Goal: Information Seeking & Learning: Learn about a topic

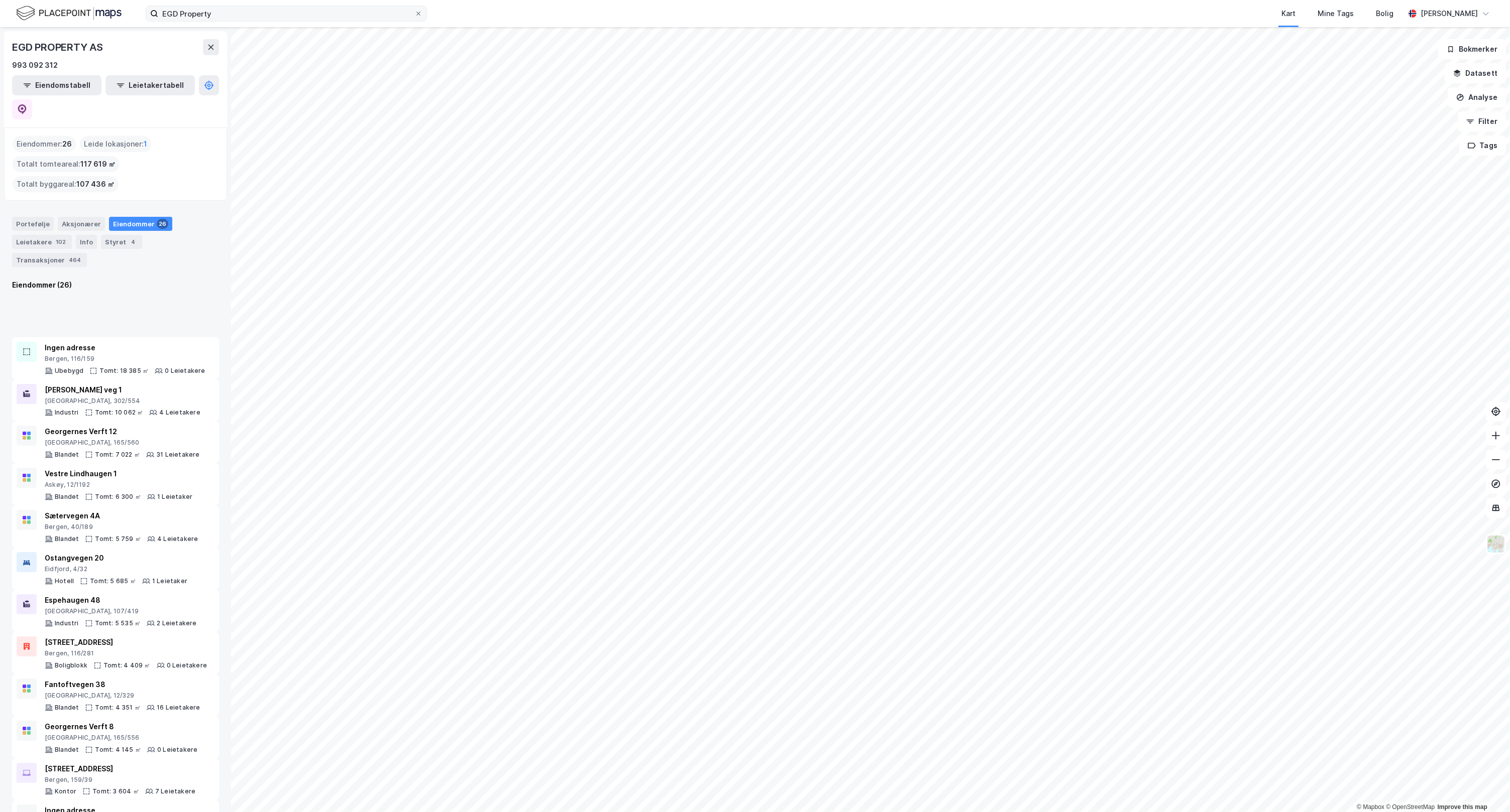
scroll to position [293, 0]
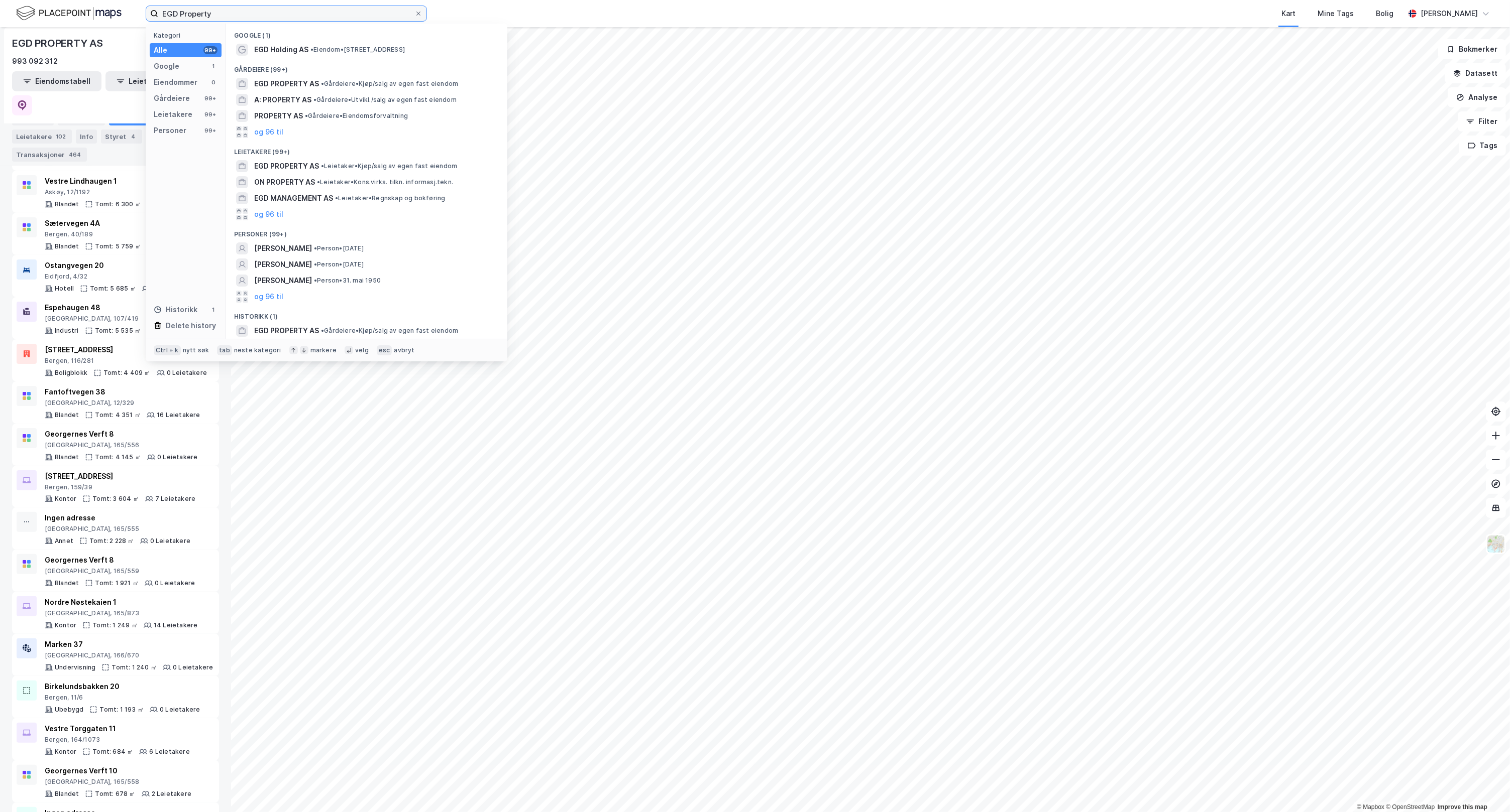
drag, startPoint x: 233, startPoint y: 16, endPoint x: -424, endPoint y: 65, distance: 658.8
click at [0, 65] on html "EGD Property Kategori Alle 99+ Google 1 Eiendommer 0 Gårdeiere 99+ Leietakere 9…" at bounding box center [755, 406] width 1510 height 812
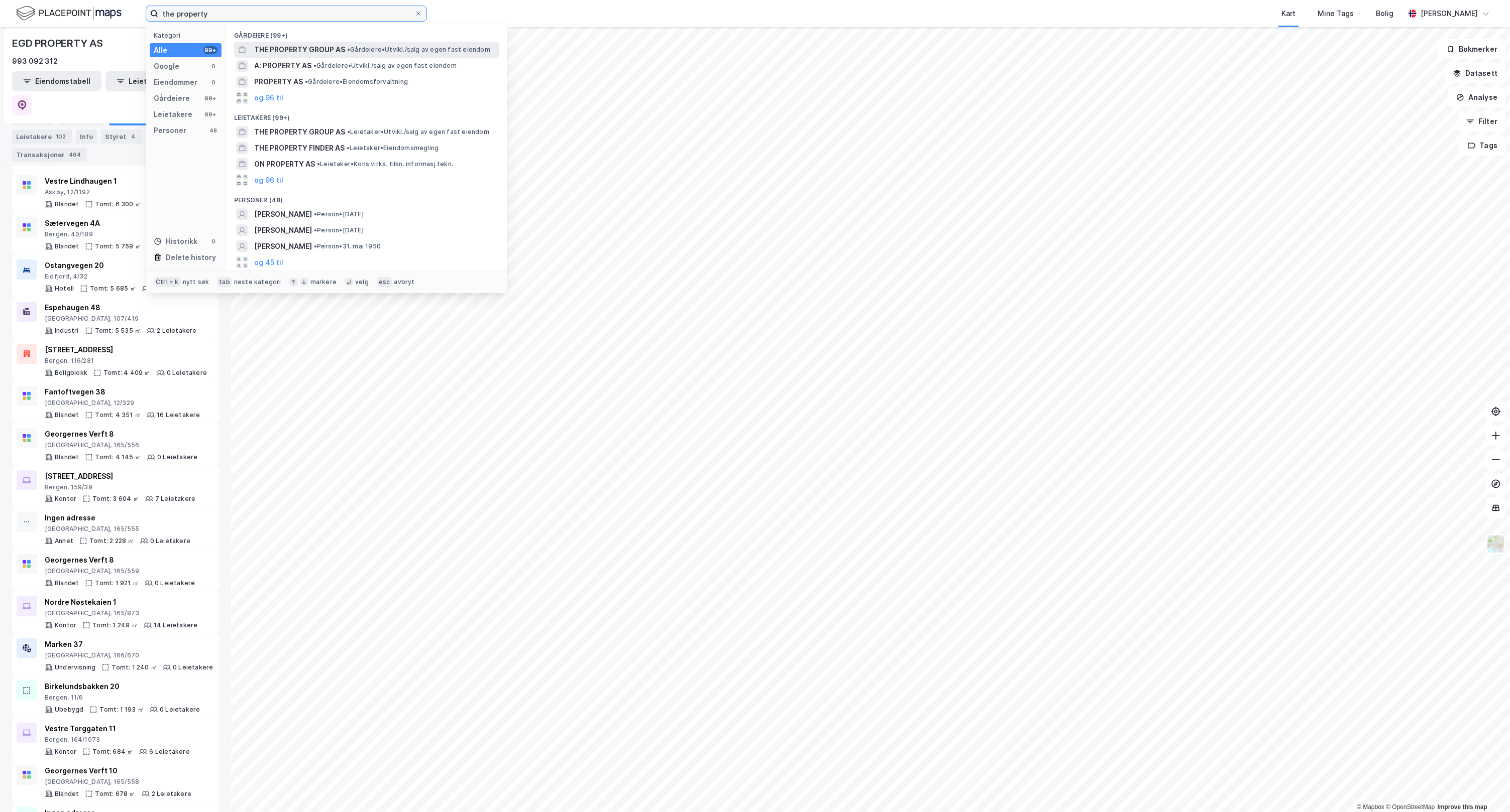
type input "the property"
click at [349, 48] on span "•" at bounding box center [349, 49] width 3 height 8
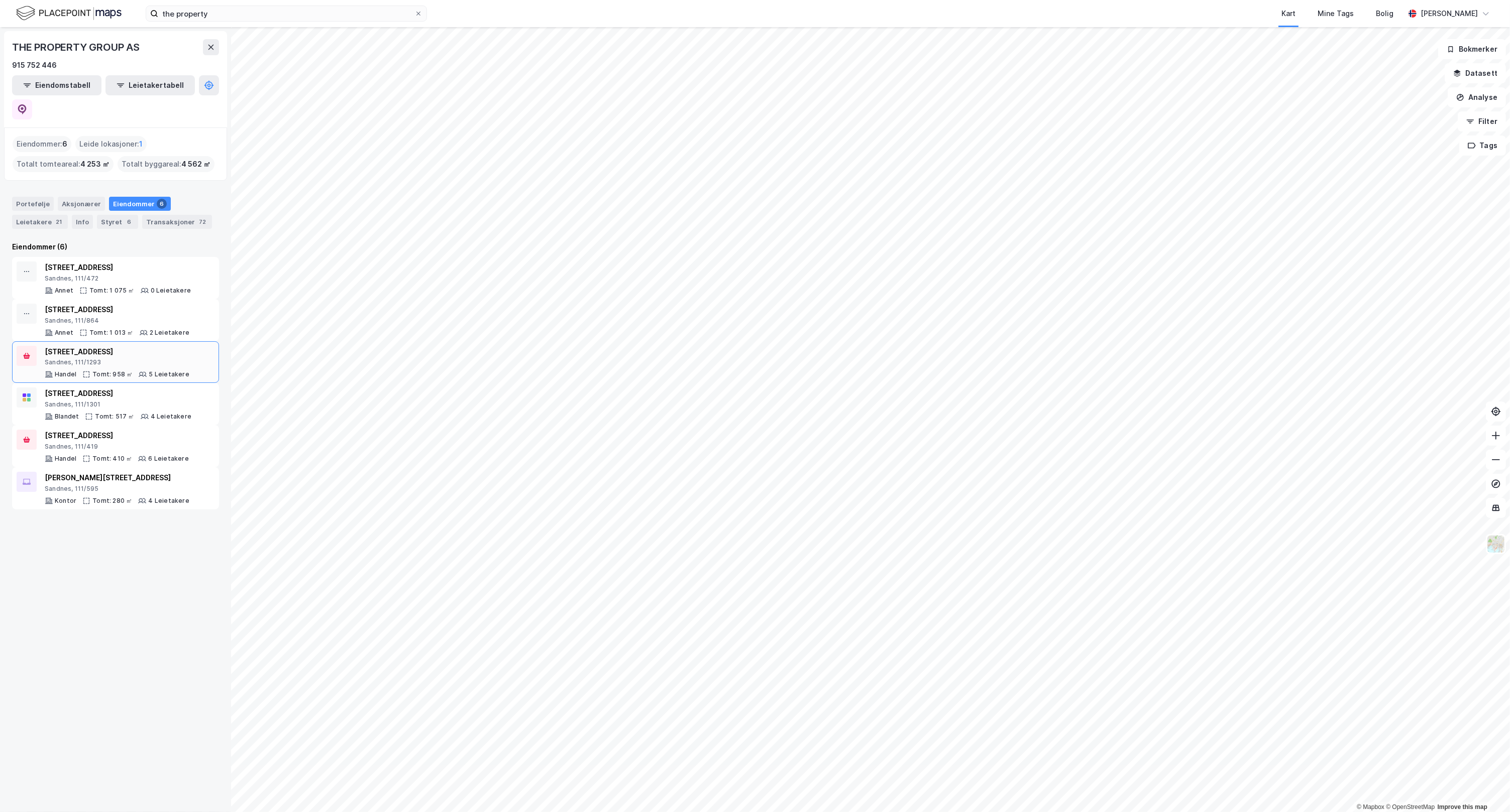
click at [139, 346] on div "[STREET_ADDRESS] Tomt: 958 ㎡ 5 Leietakere" at bounding box center [117, 362] width 145 height 33
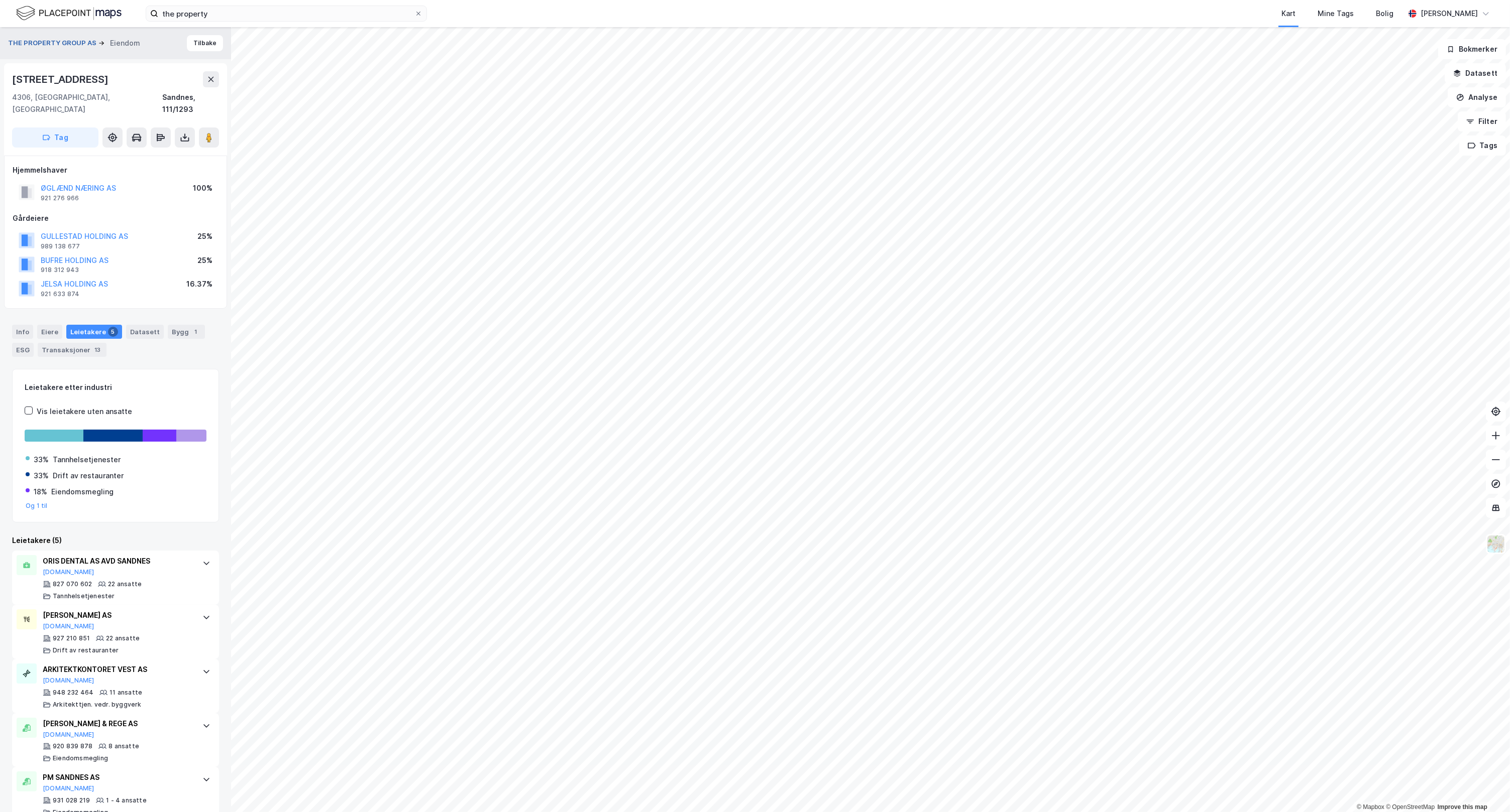
click at [44, 48] on button "THE PROPERTY GROUP AS" at bounding box center [53, 43] width 91 height 10
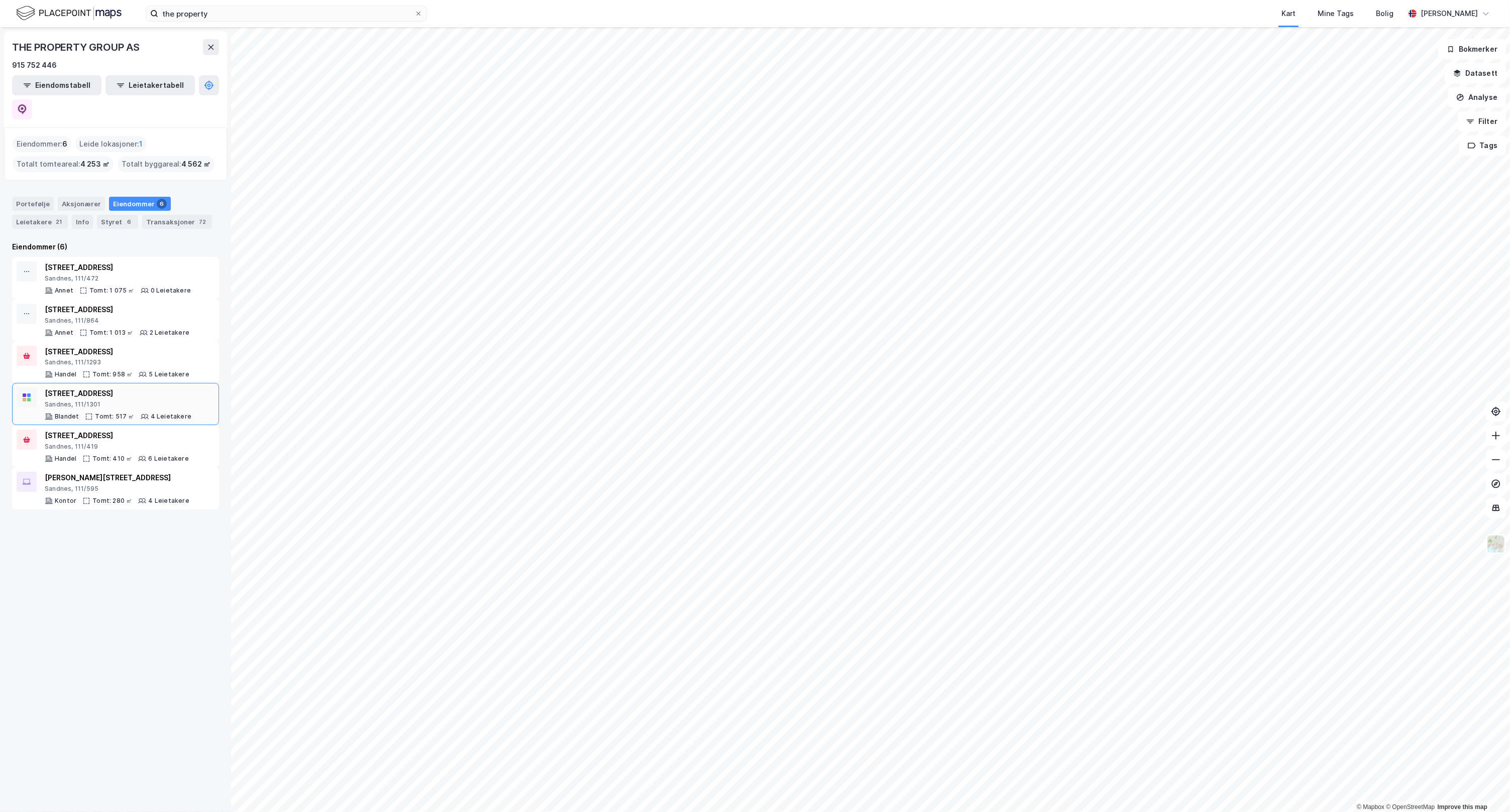
click at [94, 400] on div "Sandnes, 111/1301" at bounding box center [118, 405] width 147 height 8
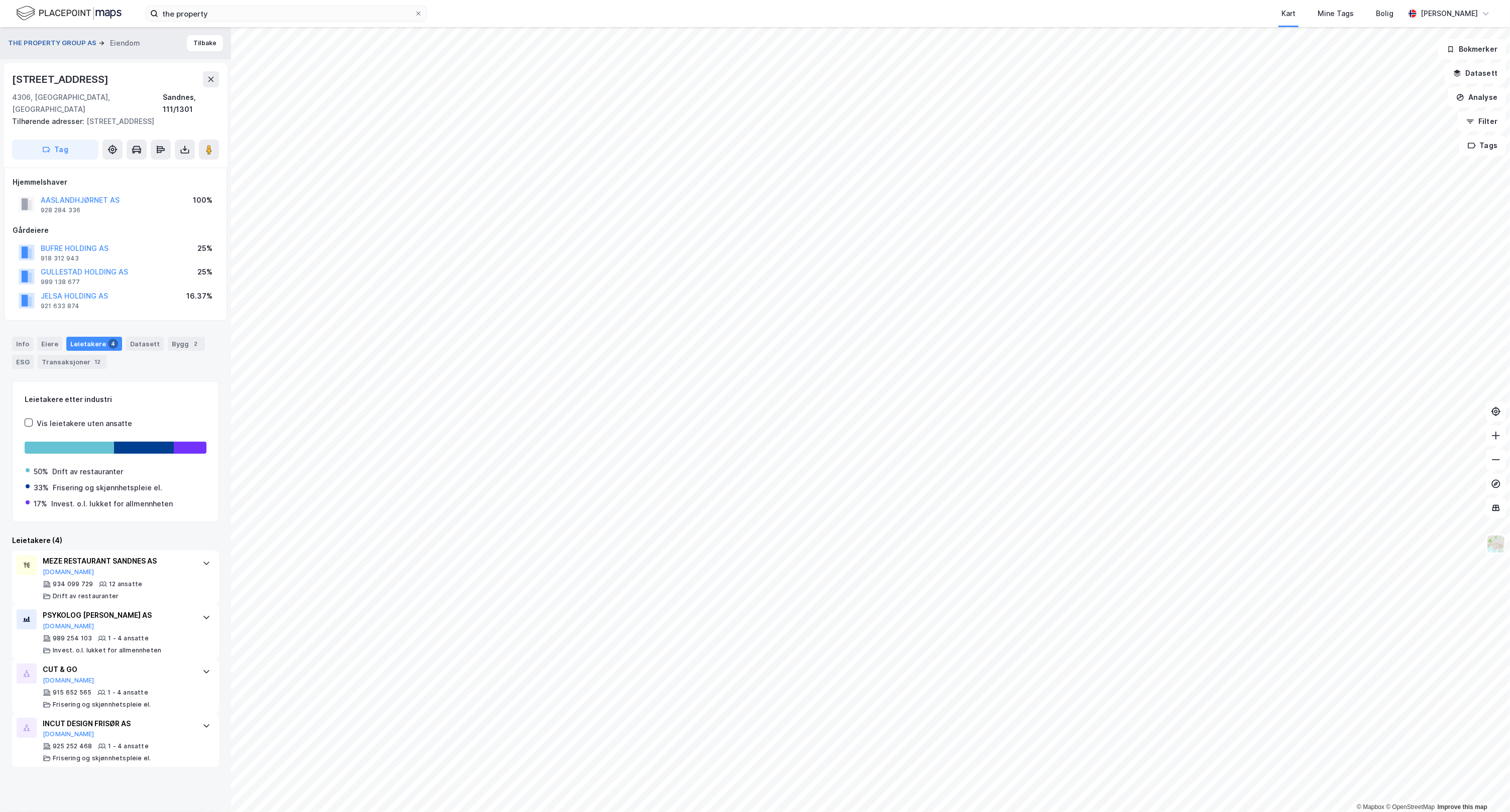
click at [43, 46] on button "THE PROPERTY GROUP AS" at bounding box center [53, 43] width 91 height 10
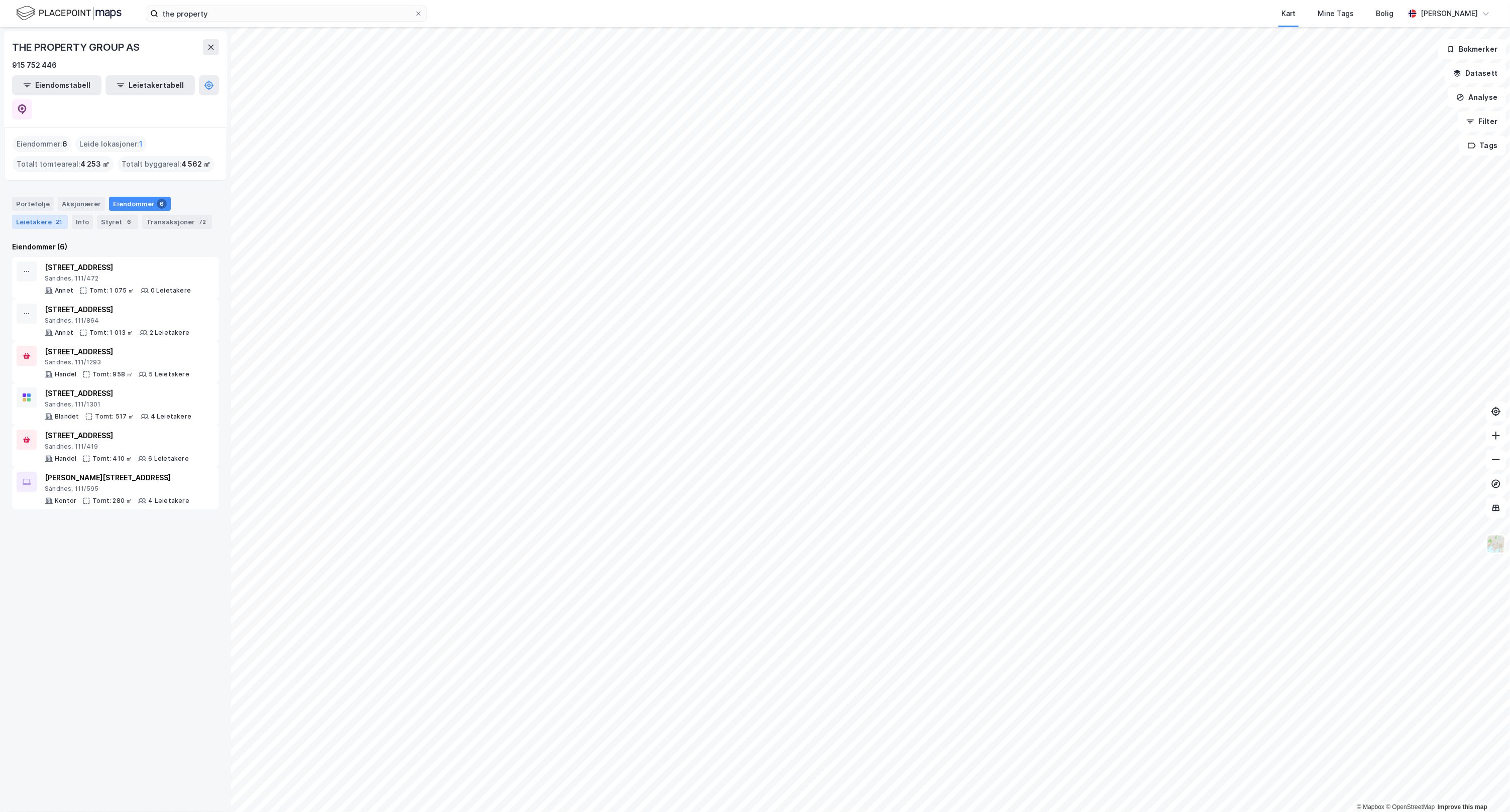
click at [37, 215] on div "Leietakere 21" at bounding box center [39, 222] width 56 height 14
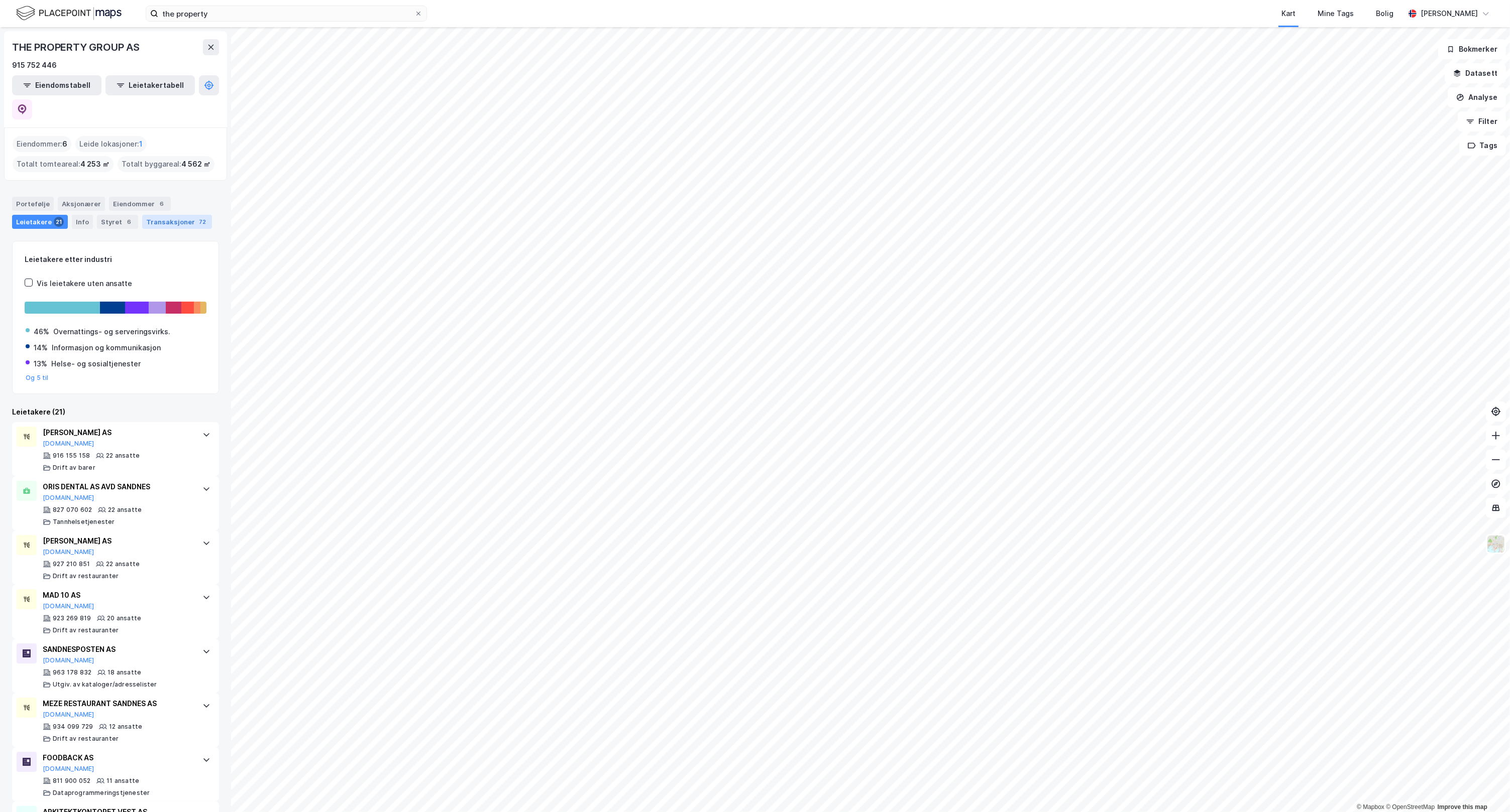
click at [197, 217] on div "72" at bounding box center [203, 222] width 11 height 10
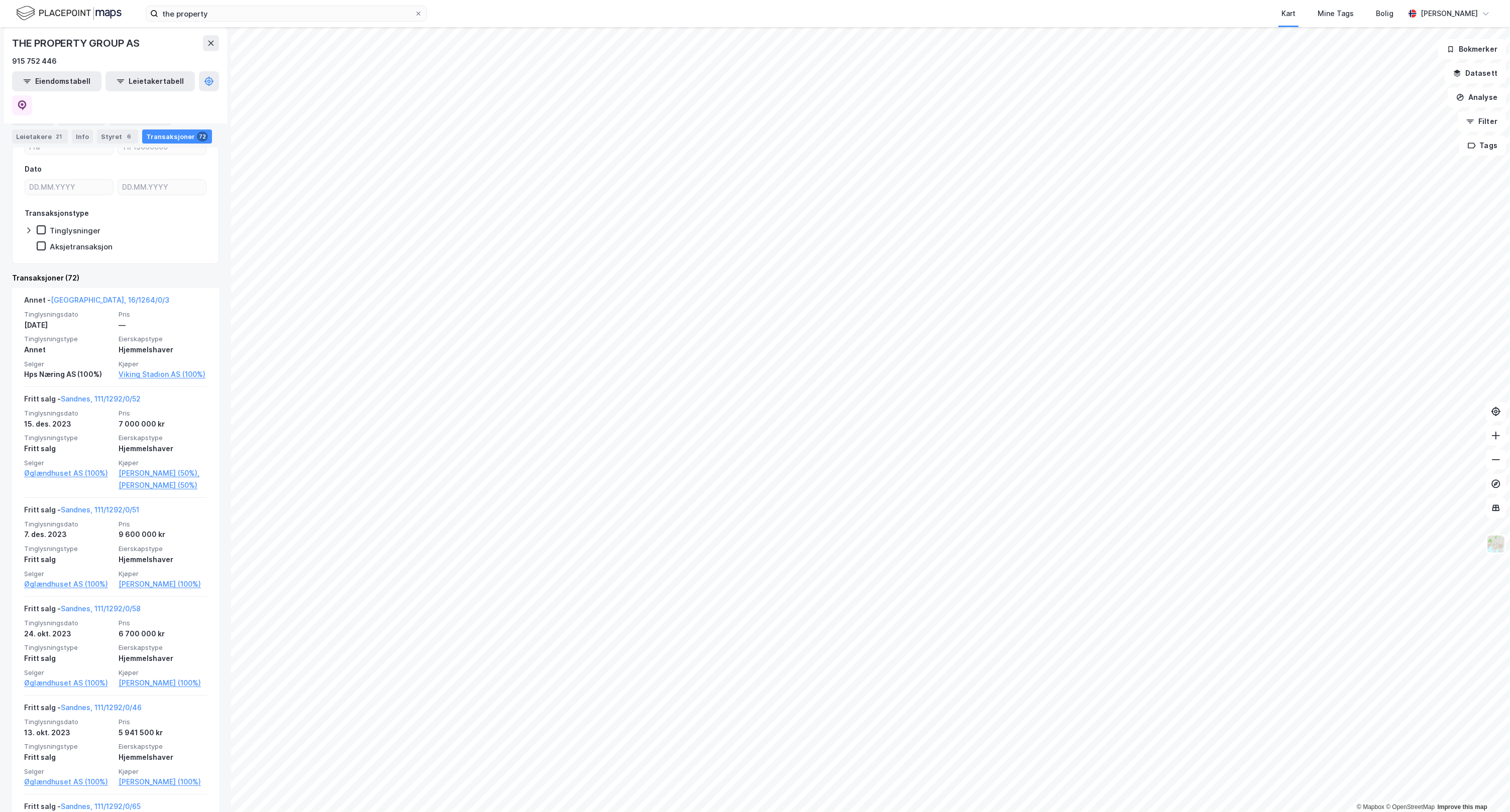
scroll to position [146, 0]
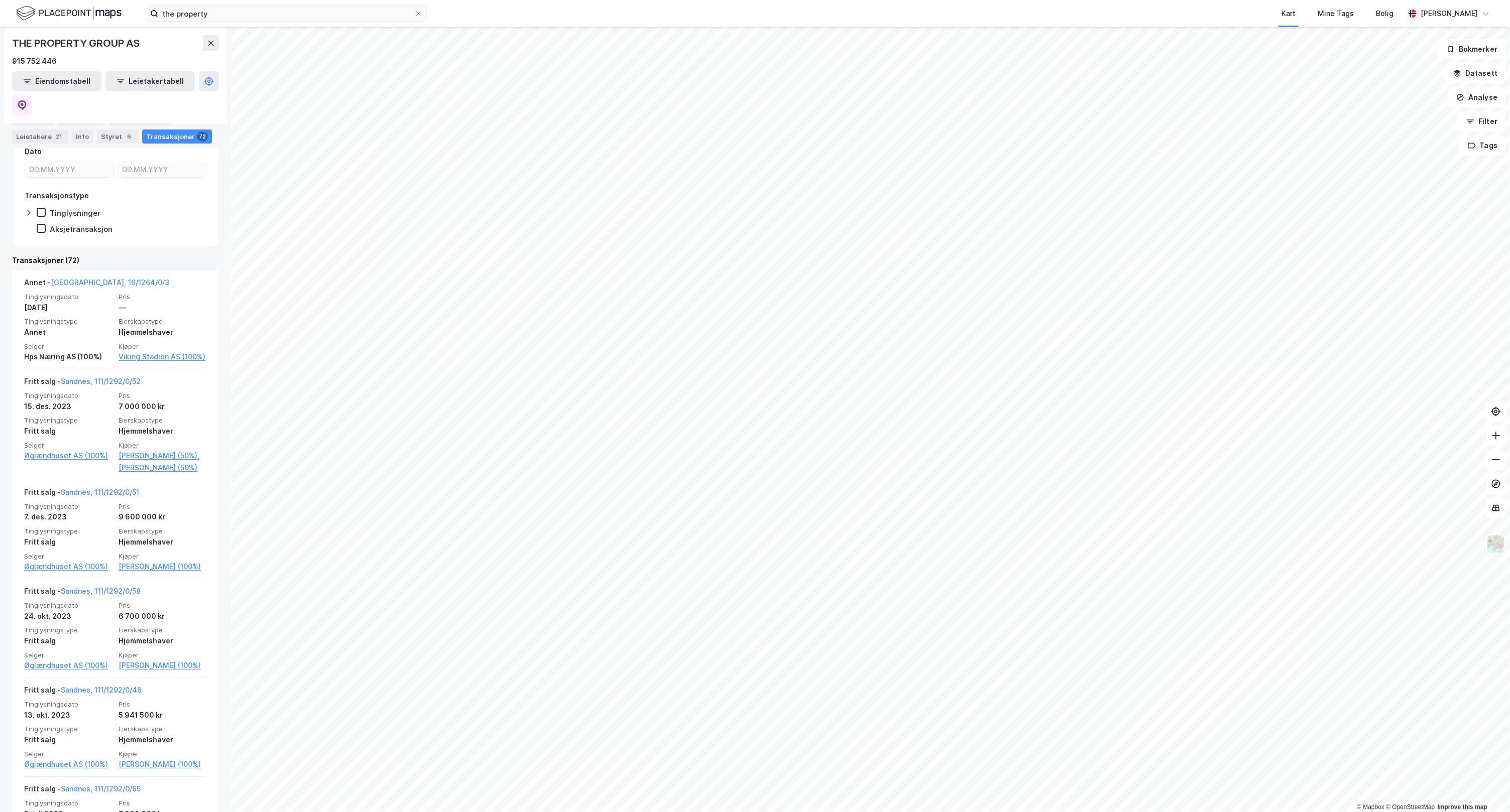
click at [212, 228] on div "THE PROPERTY GROUP AS 915 752 446 Eiendomstabell Leietakertabell Eiendommer : 6…" at bounding box center [116, 419] width 231 height 785
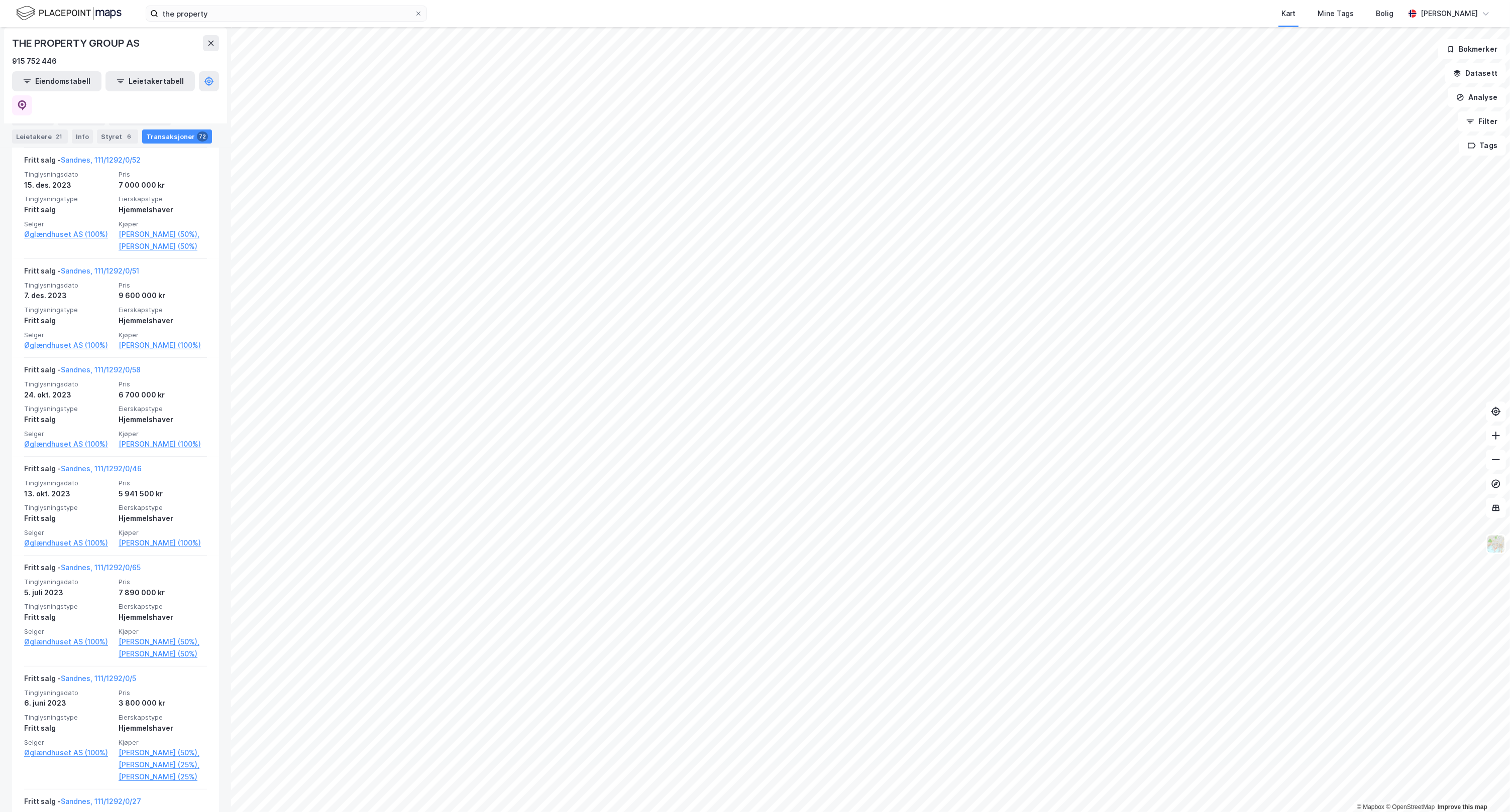
scroll to position [0, 0]
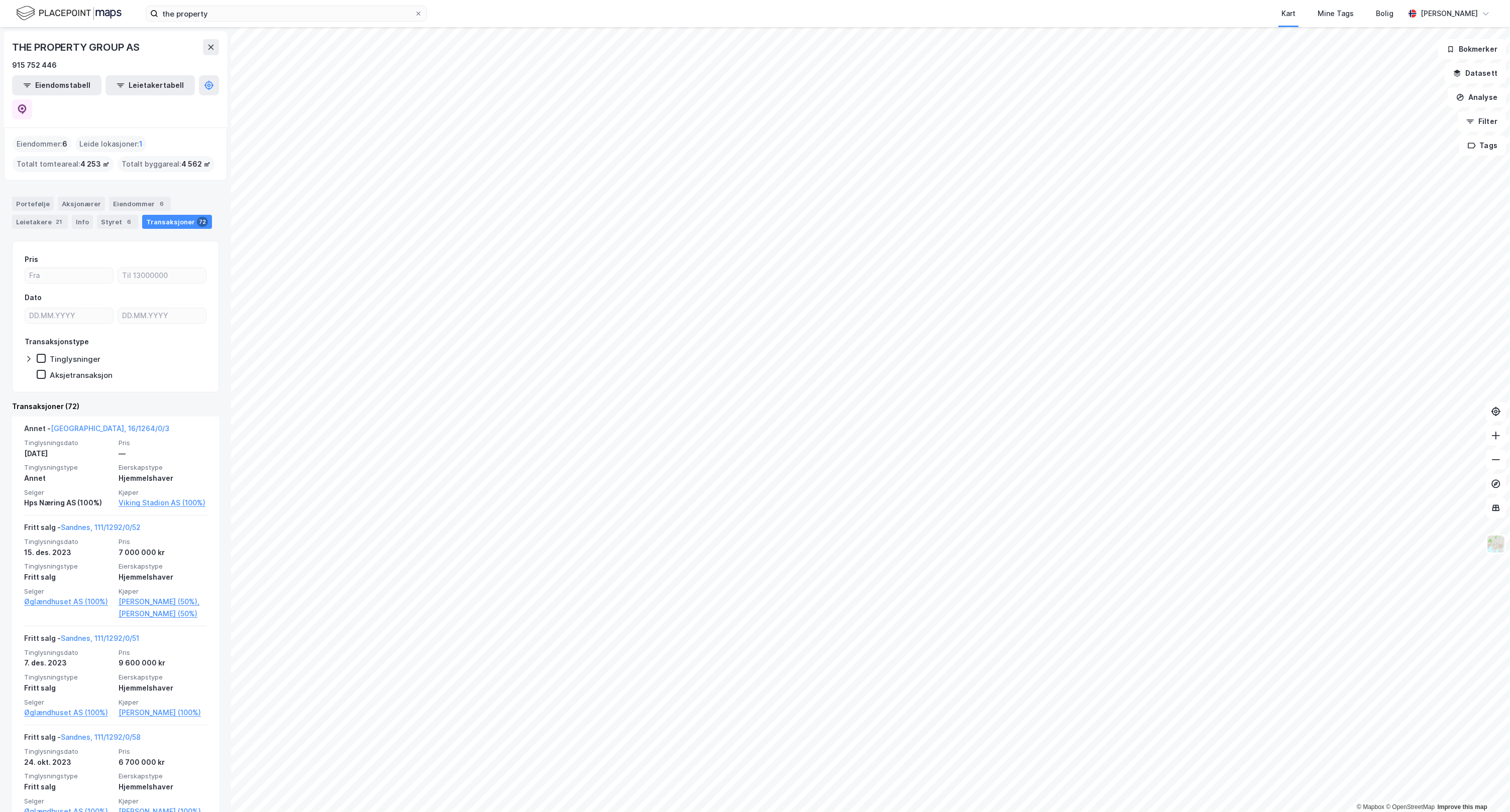
click at [28, 185] on div "Portefølje Aksjonærer Eiendommer 6 Leietakere 21 Info Styret 6 Transaksjoner 72" at bounding box center [116, 209] width 231 height 48
click at [30, 197] on div "Portefølje" at bounding box center [33, 204] width 42 height 14
